Goal: Task Accomplishment & Management: Use online tool/utility

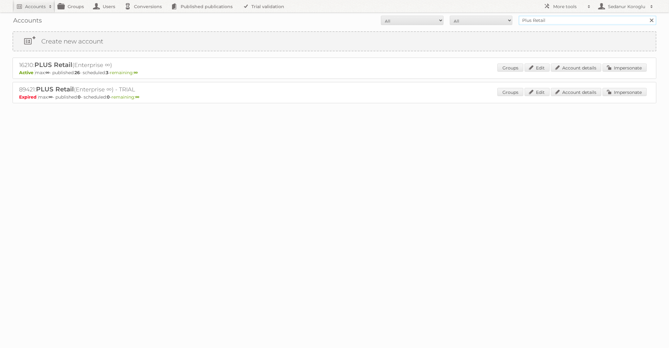
drag, startPoint x: 551, startPoint y: 23, endPoint x: 493, endPoint y: 18, distance: 58.7
click at [493, 18] on form "All Active Expired Pending All Paid Trials Self service Plus Retail Search" at bounding box center [335, 20] width 644 height 9
click at [536, 17] on input "B" at bounding box center [588, 20] width 138 height 9
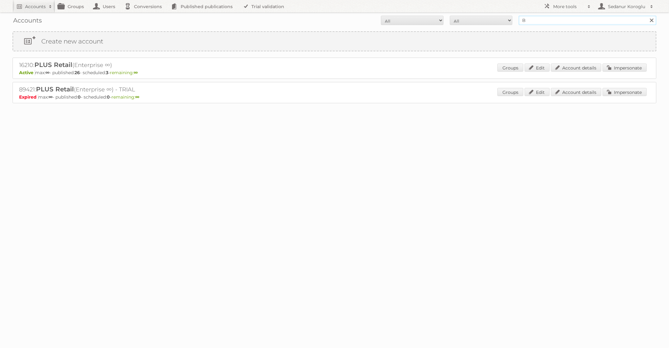
click at [635, 23] on input "B" at bounding box center [588, 20] width 138 height 9
type input "B"
click at [650, 23] on link at bounding box center [651, 20] width 9 height 9
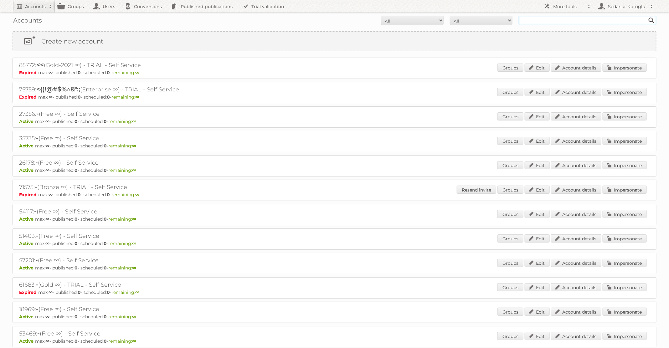
click at [611, 23] on input "text" at bounding box center [588, 20] width 138 height 9
type input "BAUHAUS"
click at [647, 16] on input "Search" at bounding box center [651, 20] width 9 height 9
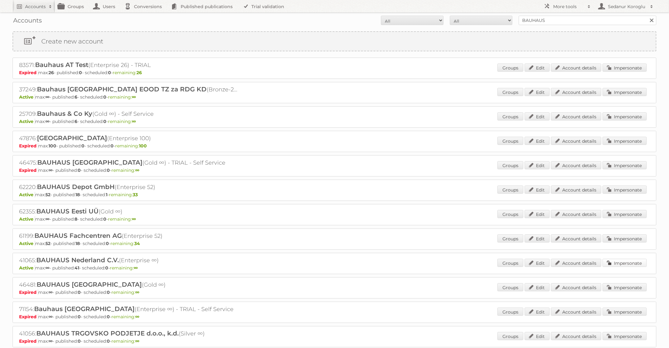
click at [617, 261] on link "Impersonate" at bounding box center [625, 263] width 44 height 8
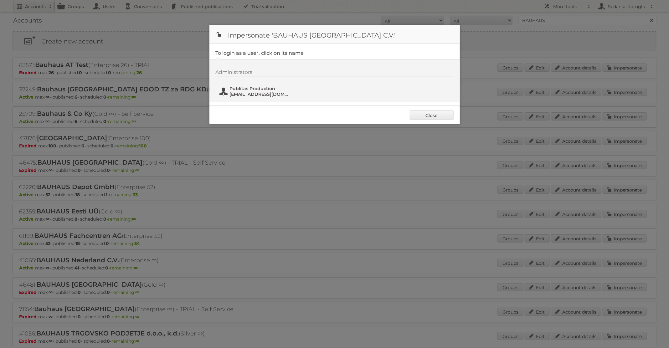
click at [249, 89] on span "Publitas Production" at bounding box center [260, 89] width 61 height 6
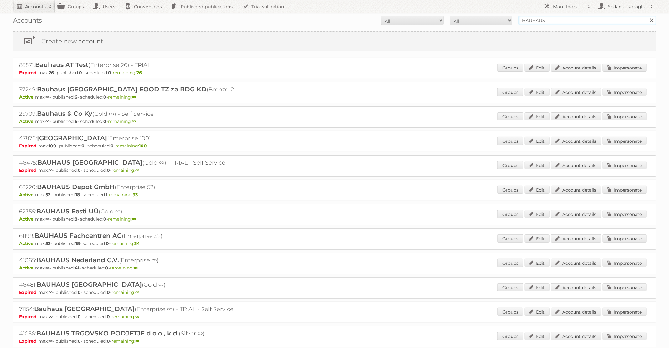
drag, startPoint x: 563, startPoint y: 20, endPoint x: 447, endPoint y: 19, distance: 116.8
click at [447, 19] on form "All Active Expired Pending All Paid Trials Self service BAUHAUS Search" at bounding box center [335, 20] width 644 height 9
type input "HEMA"
click at [647, 16] on input "Search" at bounding box center [651, 20] width 9 height 9
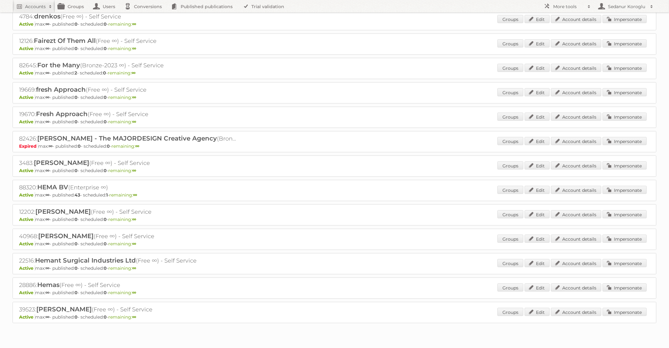
scroll to position [353, 0]
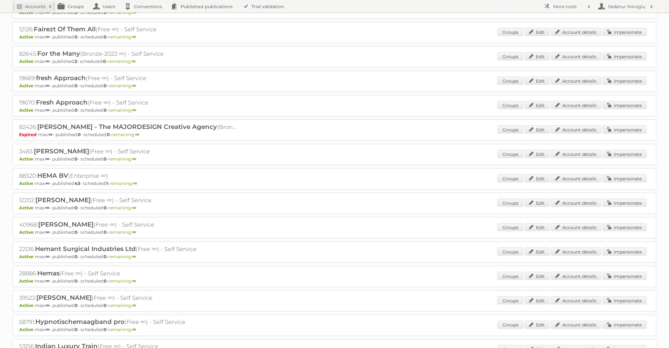
click at [610, 177] on div "Groups Edit Account details Impersonate" at bounding box center [571, 178] width 149 height 9
click at [619, 174] on link "Impersonate" at bounding box center [625, 178] width 44 height 8
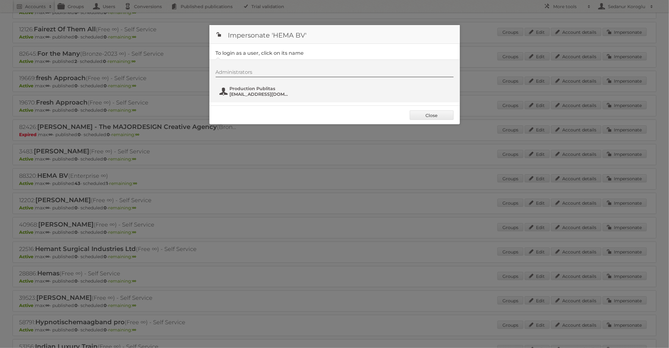
click at [255, 91] on span "fs+hema@publitas.com" at bounding box center [260, 94] width 61 height 6
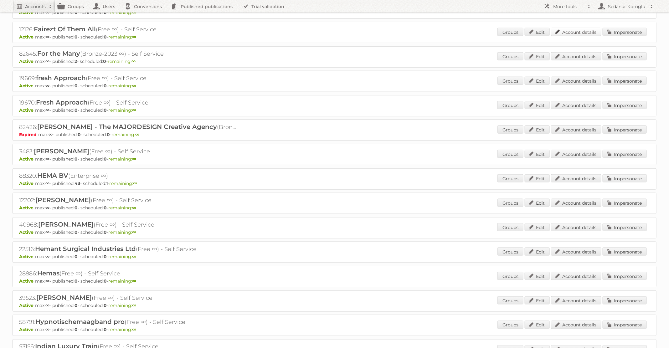
scroll to position [0, 0]
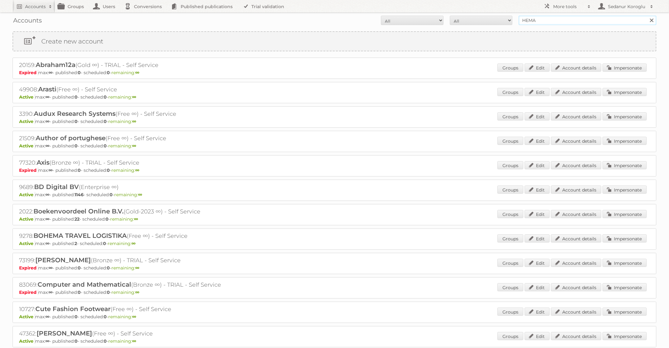
drag, startPoint x: 551, startPoint y: 21, endPoint x: 478, endPoint y: 14, distance: 73.2
click at [480, 16] on form "All Active Expired Pending All Paid Trials Self service HEMA Search" at bounding box center [335, 20] width 644 height 9
type input "BAUHAUS"
click at [647, 16] on input "Search" at bounding box center [651, 20] width 9 height 9
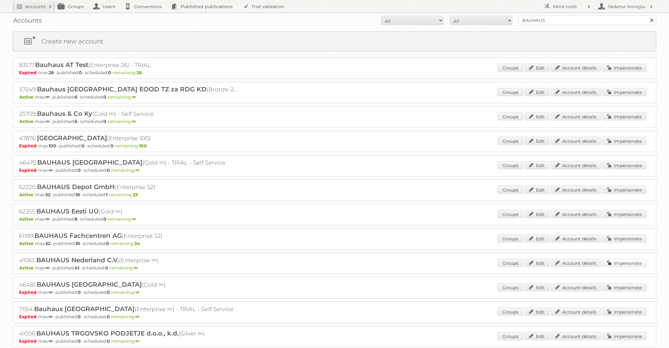
click at [627, 259] on link "Impersonate" at bounding box center [625, 263] width 44 height 8
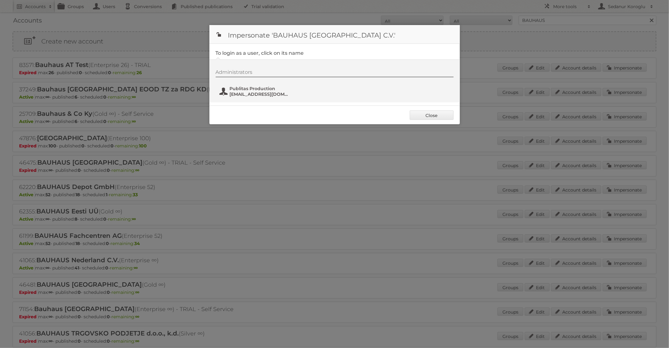
click at [261, 93] on span "[EMAIL_ADDRESS][DOMAIN_NAME]" at bounding box center [260, 94] width 61 height 6
